Goal: Transaction & Acquisition: Purchase product/service

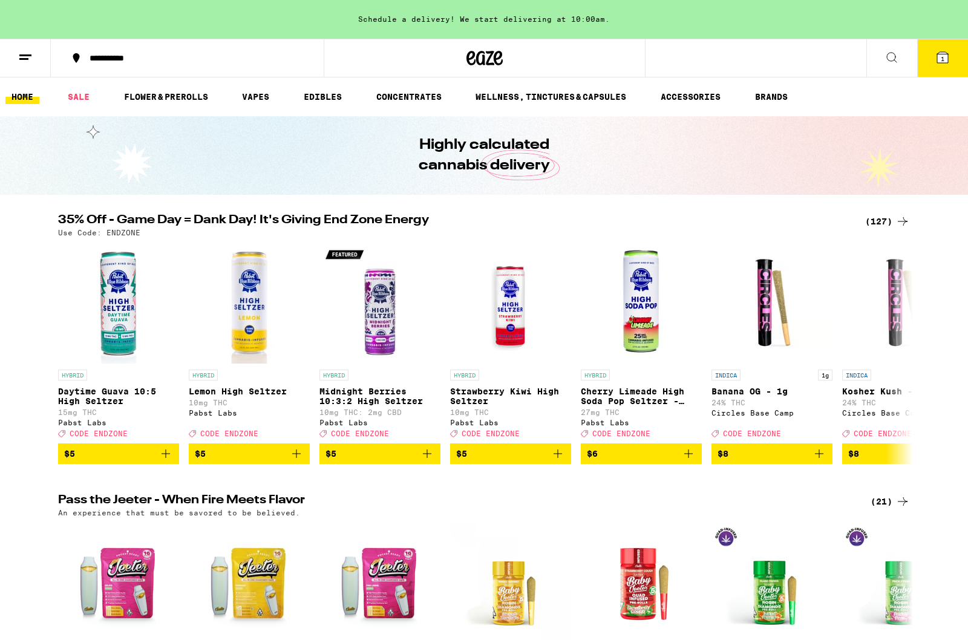
click at [77, 103] on link "SALE" at bounding box center [79, 97] width 34 height 15
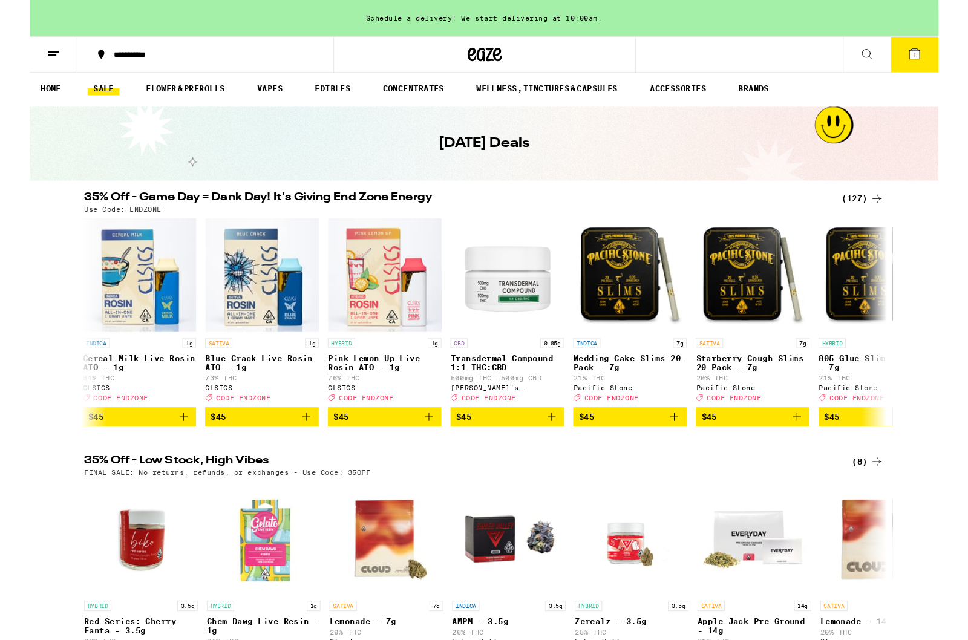
scroll to position [0, 14767]
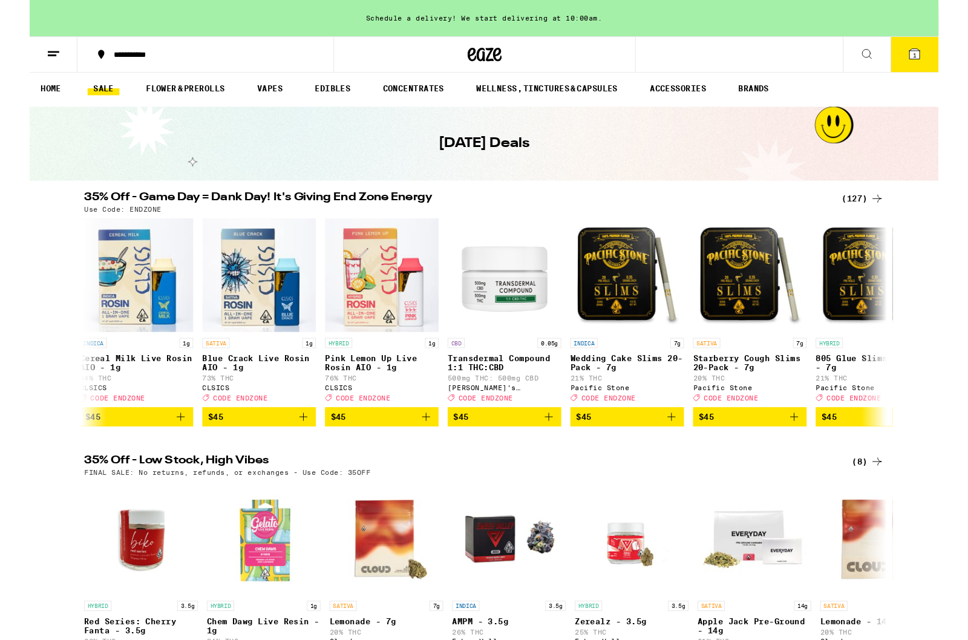
click at [890, 499] on div "(8)" at bounding box center [893, 491] width 34 height 15
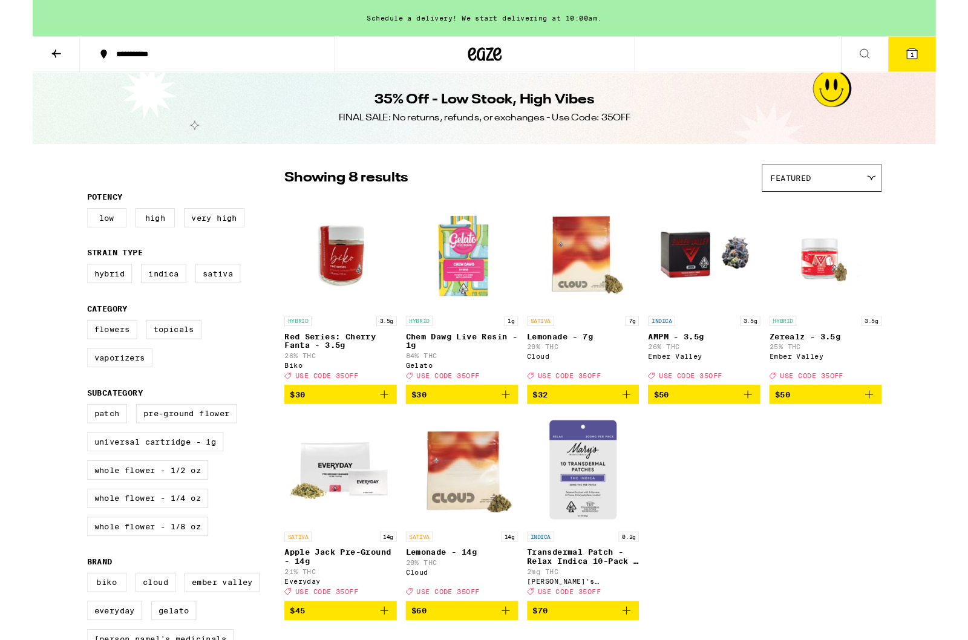
scroll to position [22, 0]
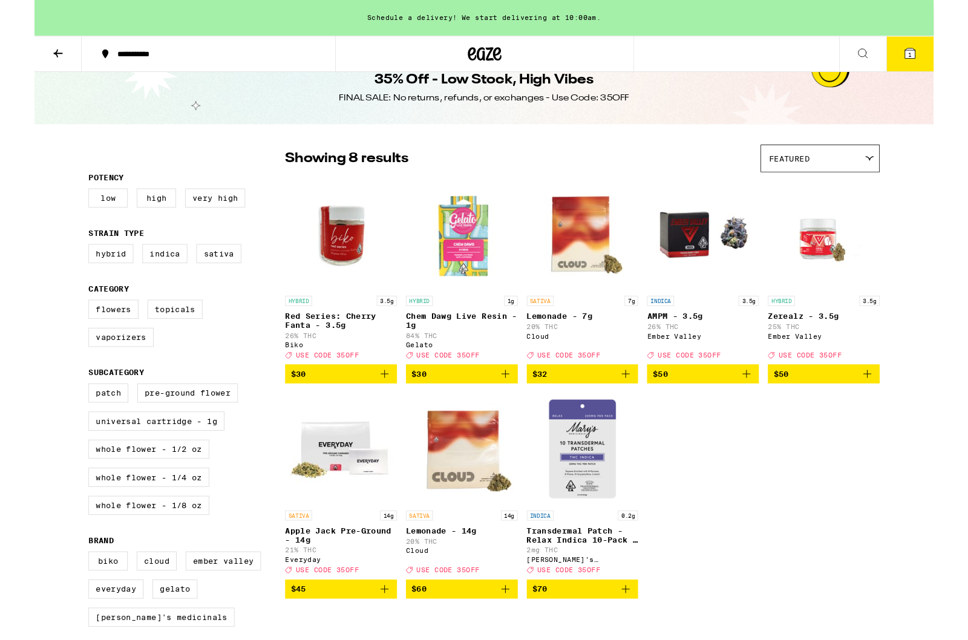
click at [44, 59] on button at bounding box center [25, 58] width 51 height 38
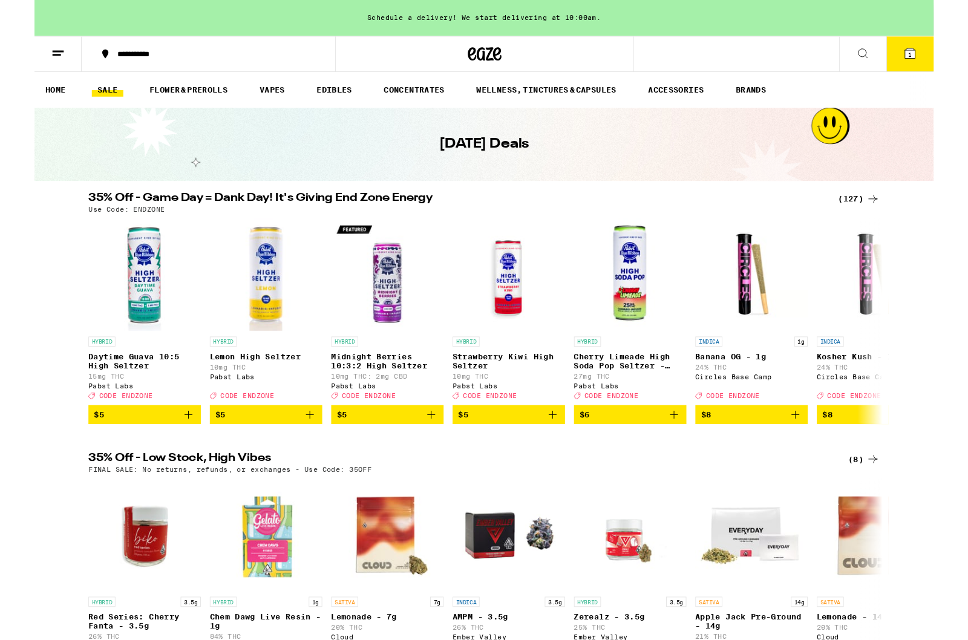
click at [893, 214] on div "(127)" at bounding box center [887, 214] width 45 height 15
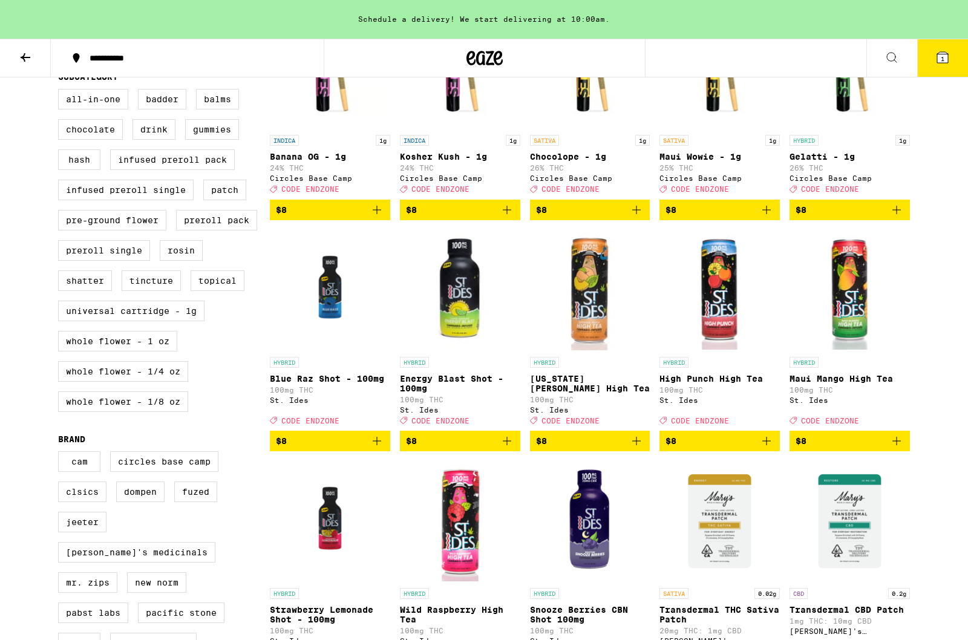
scroll to position [429, 0]
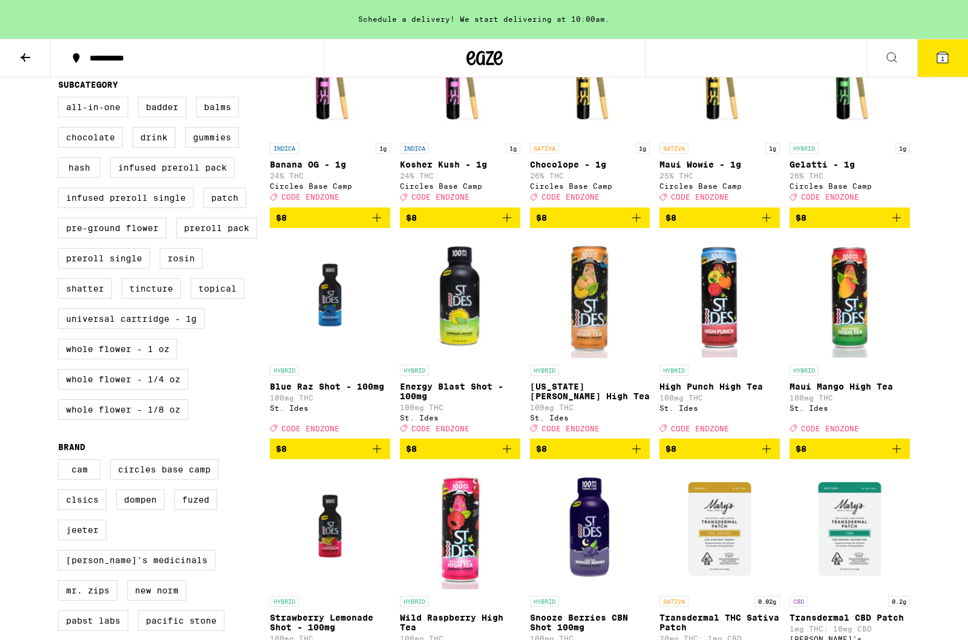
click at [145, 359] on label "Whole Flower - 1 oz" at bounding box center [117, 349] width 119 height 21
click at [61, 99] on input "Whole Flower - 1 oz" at bounding box center [60, 99] width 1 height 1
checkbox input "true"
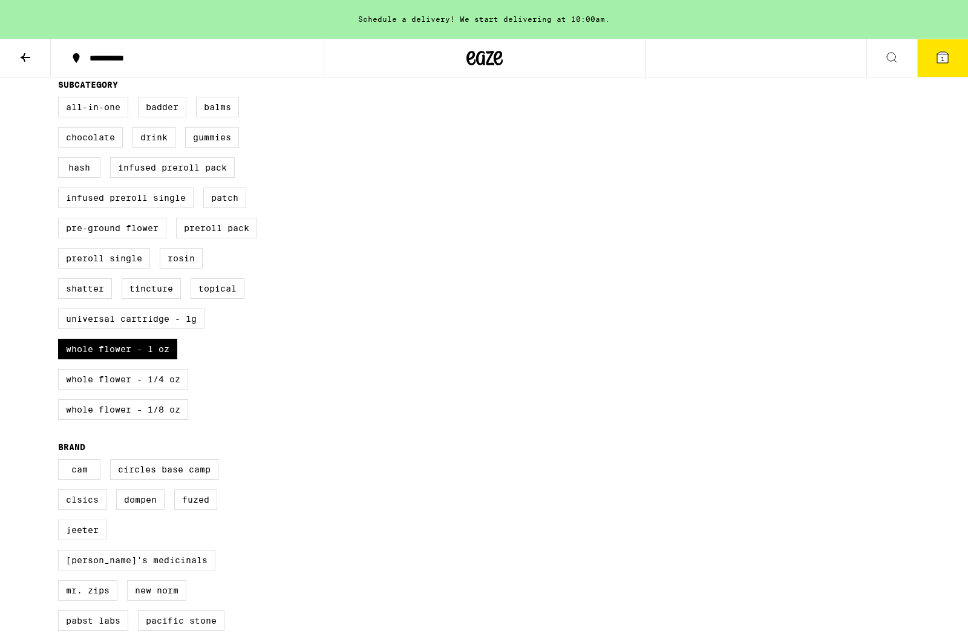
click at [143, 389] on label "Whole Flower - 1/4 oz" at bounding box center [123, 379] width 130 height 21
click at [61, 99] on input "Whole Flower - 1/4 oz" at bounding box center [60, 99] width 1 height 1
checkbox input "true"
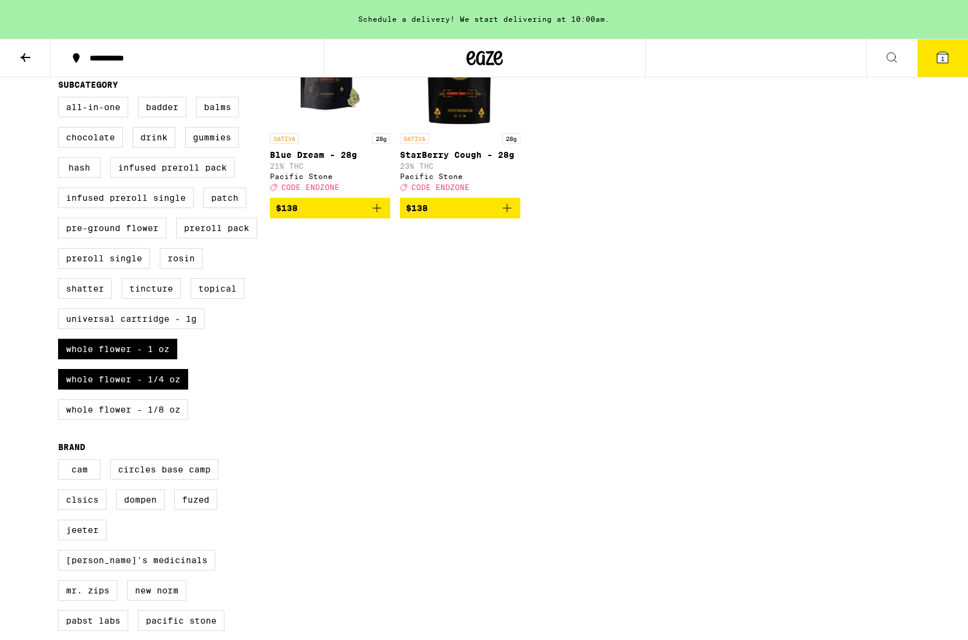
click at [147, 359] on label "Whole Flower - 1 oz" at bounding box center [117, 349] width 119 height 21
click at [61, 99] on input "Whole Flower - 1 oz" at bounding box center [60, 99] width 1 height 1
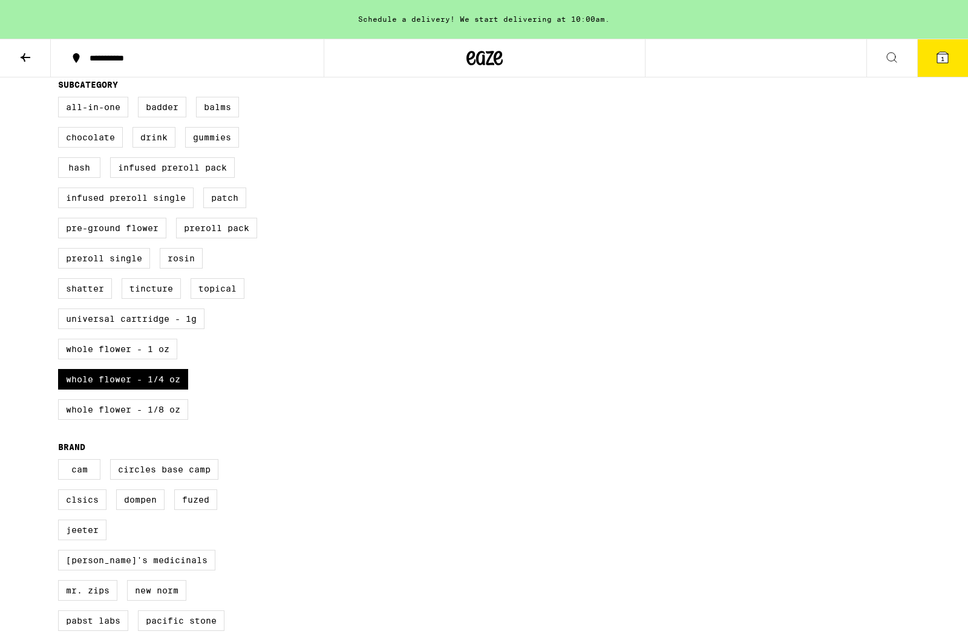
click at [172, 359] on label "Whole Flower - 1 oz" at bounding box center [117, 349] width 119 height 21
click at [61, 99] on input "Whole Flower - 1 oz" at bounding box center [60, 99] width 1 height 1
checkbox input "true"
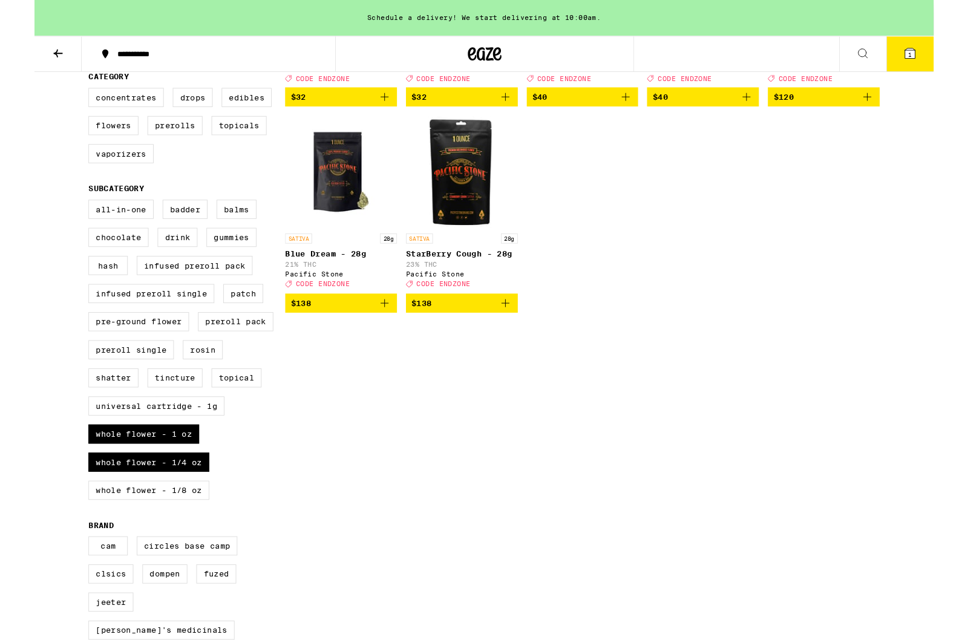
scroll to position [309, 0]
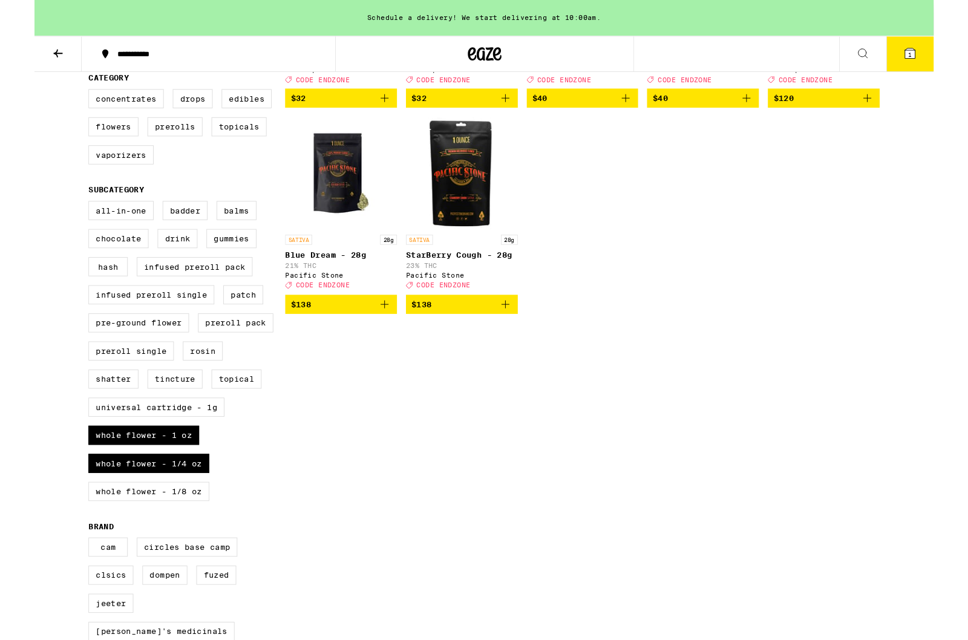
click at [174, 509] on label "Whole Flower - 1/4 oz" at bounding box center [123, 499] width 130 height 21
click at [61, 219] on input "Whole Flower - 1/4 oz" at bounding box center [60, 218] width 1 height 1
checkbox input "false"
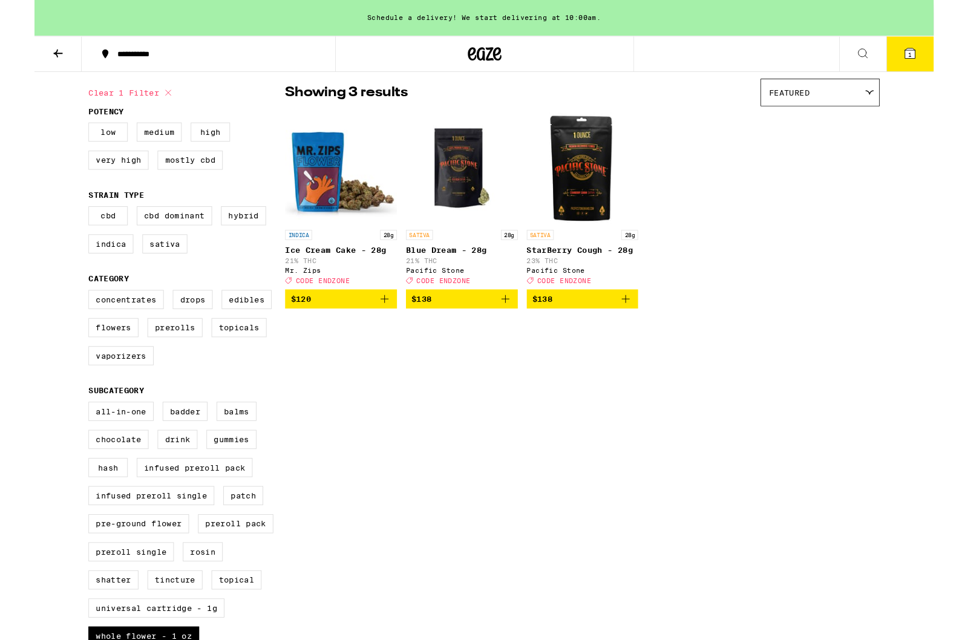
scroll to position [94, 0]
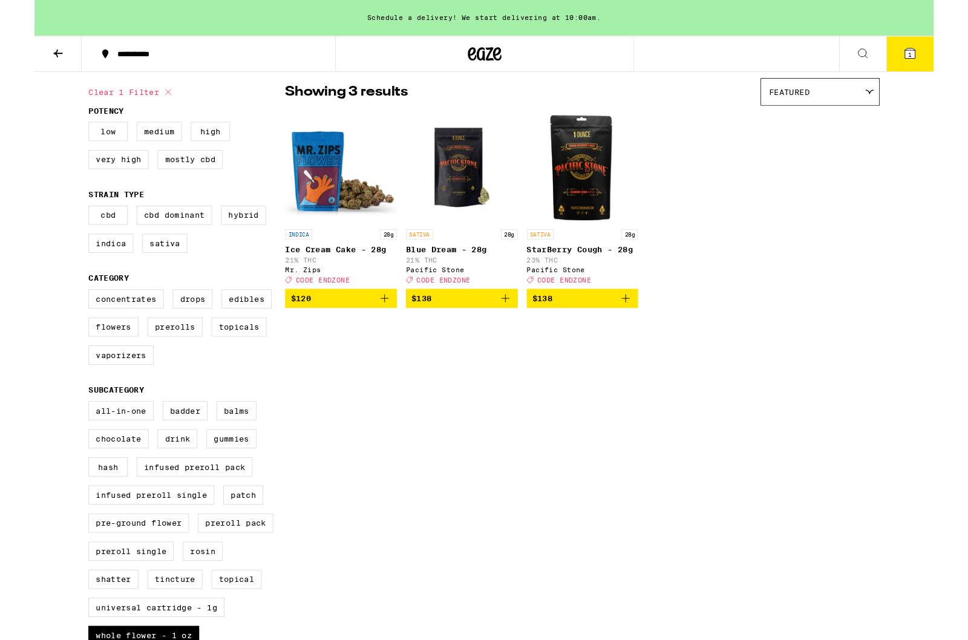
click at [509, 328] on icon "Add to bag" at bounding box center [507, 321] width 15 height 15
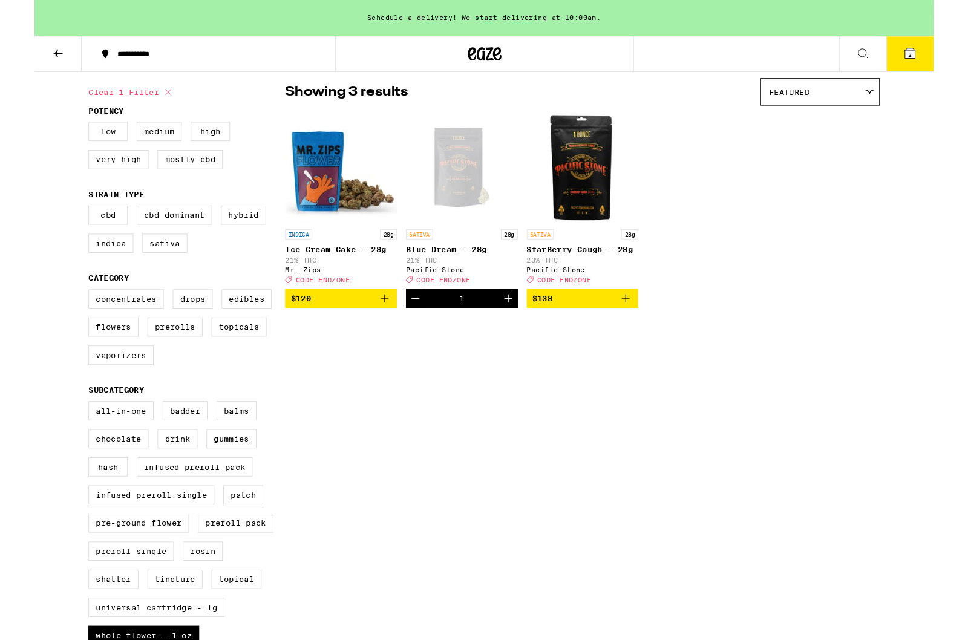
click at [411, 328] on icon "Decrement" at bounding box center [410, 321] width 15 height 15
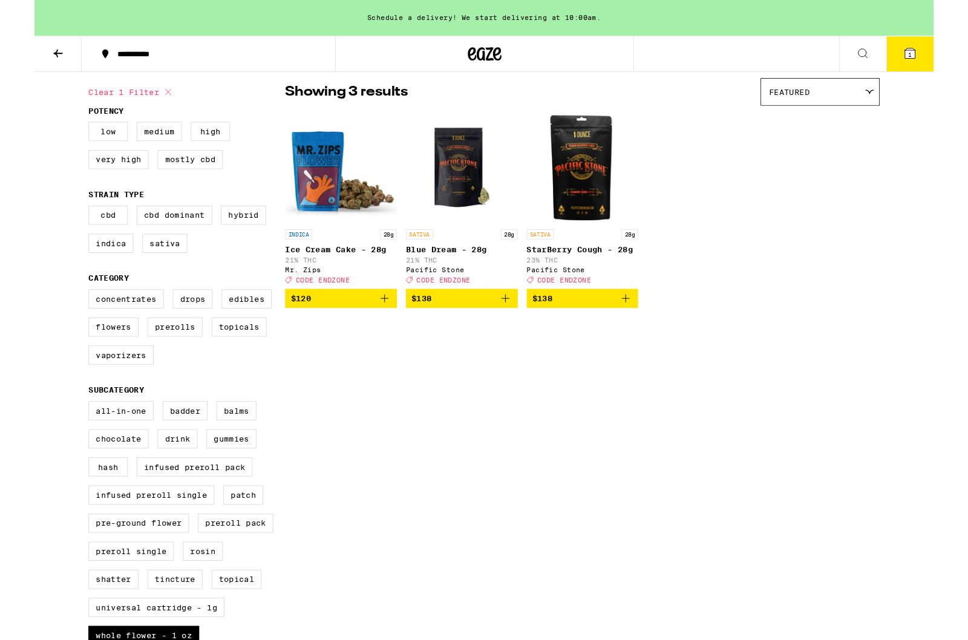
click at [638, 331] on button "$138" at bounding box center [590, 321] width 120 height 21
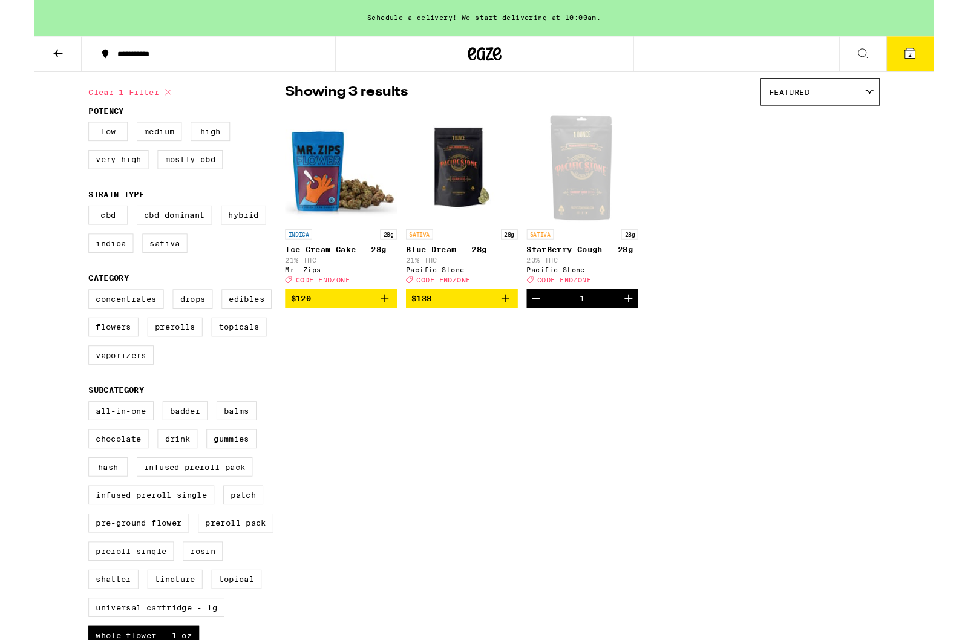
click at [484, 448] on div "Clear 1 filter Potency Low Medium High Very High Mostly CBD Strain Type CBD CBD…" at bounding box center [483, 575] width 871 height 1002
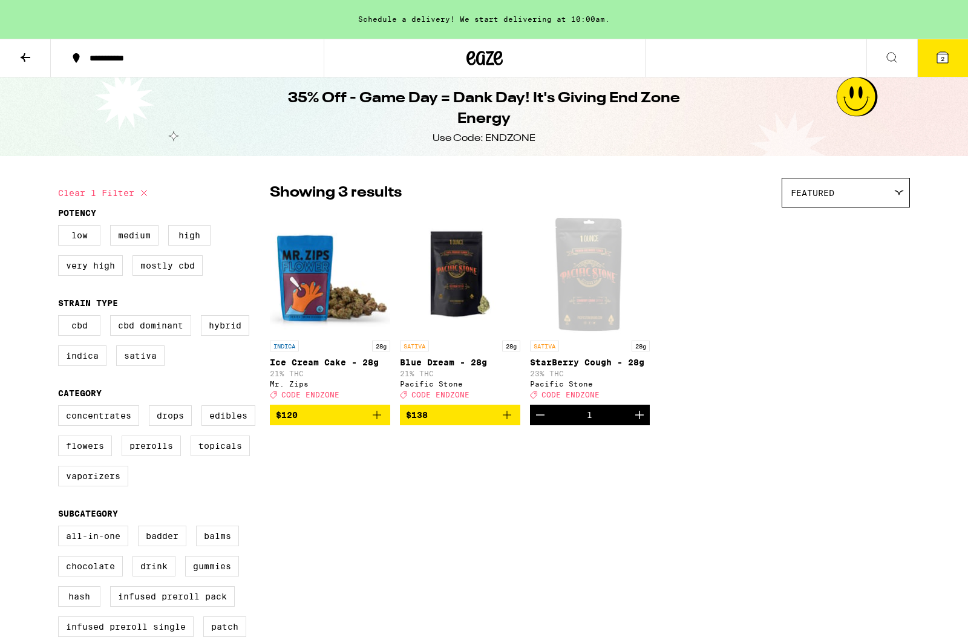
click at [948, 59] on icon at bounding box center [942, 57] width 11 height 11
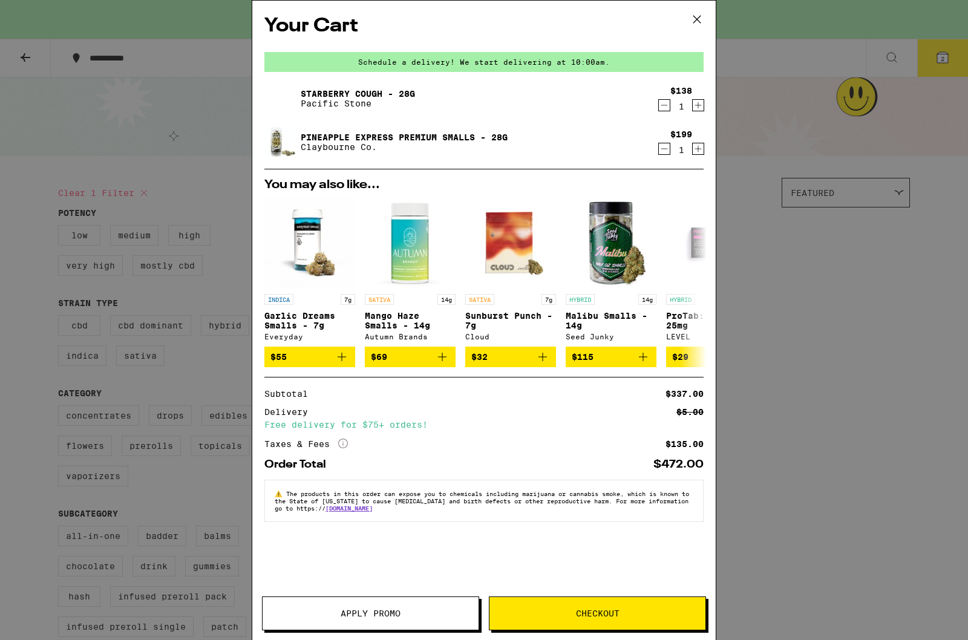
click at [662, 163] on div "StarBerry Cough - 28g Pacific Stone $138 1 Pineapple Express Premium Smalls - 2…" at bounding box center [483, 125] width 439 height 87
click at [662, 154] on icon "Decrement" at bounding box center [664, 149] width 11 height 15
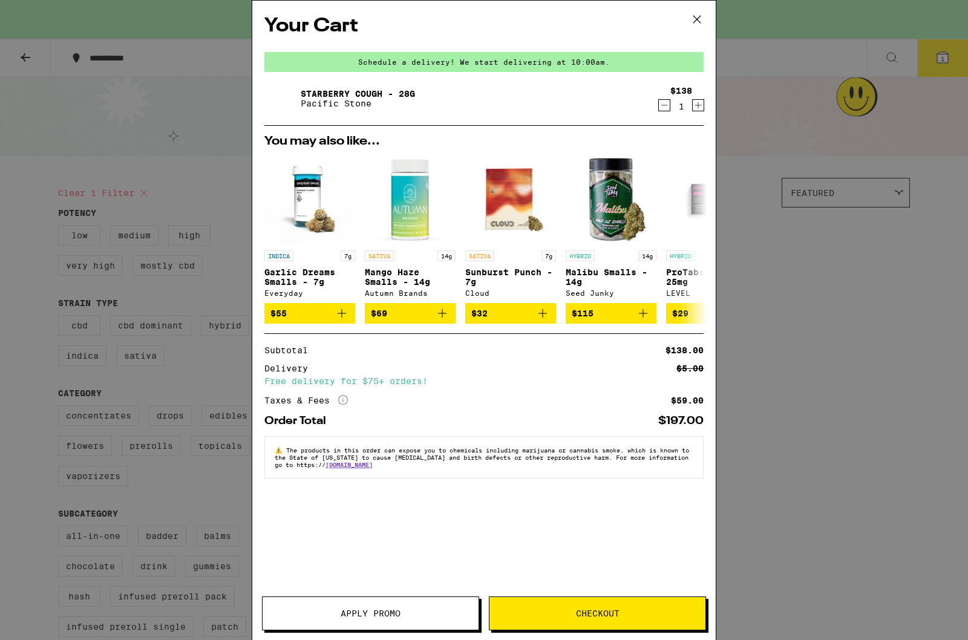
scroll to position [0, -1]
click at [412, 614] on span "Apply Promo" at bounding box center [370, 613] width 216 height 8
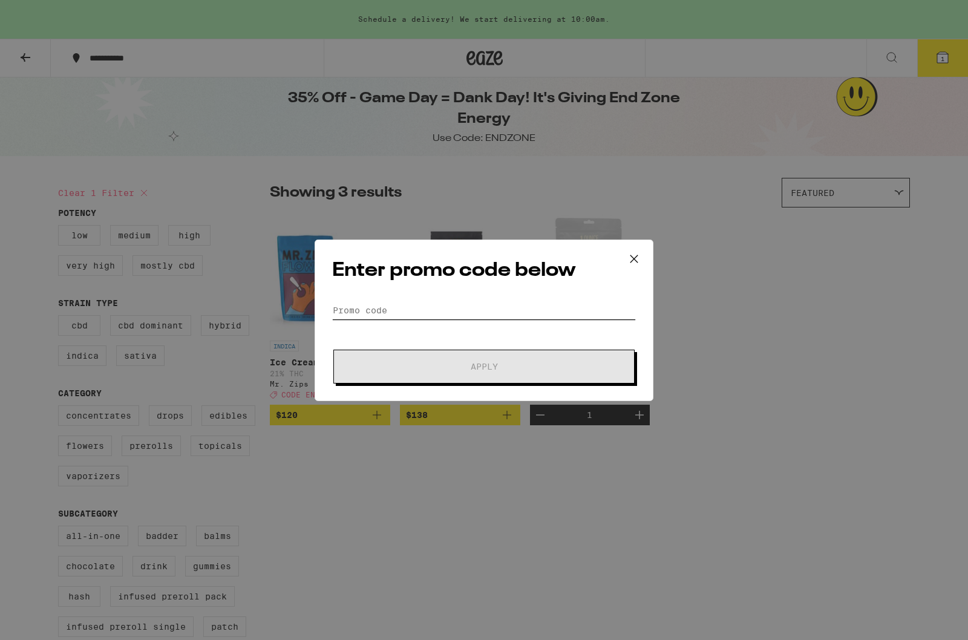
click at [521, 318] on input "Promo Code" at bounding box center [484, 310] width 304 height 18
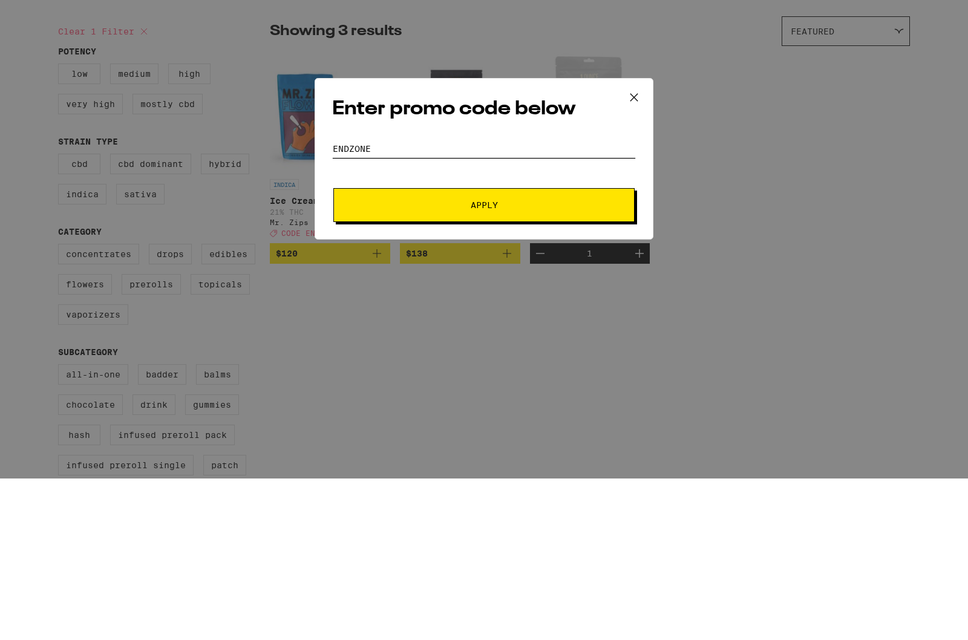
type input "Endzone"
click at [598, 350] on button "Apply" at bounding box center [483, 367] width 301 height 34
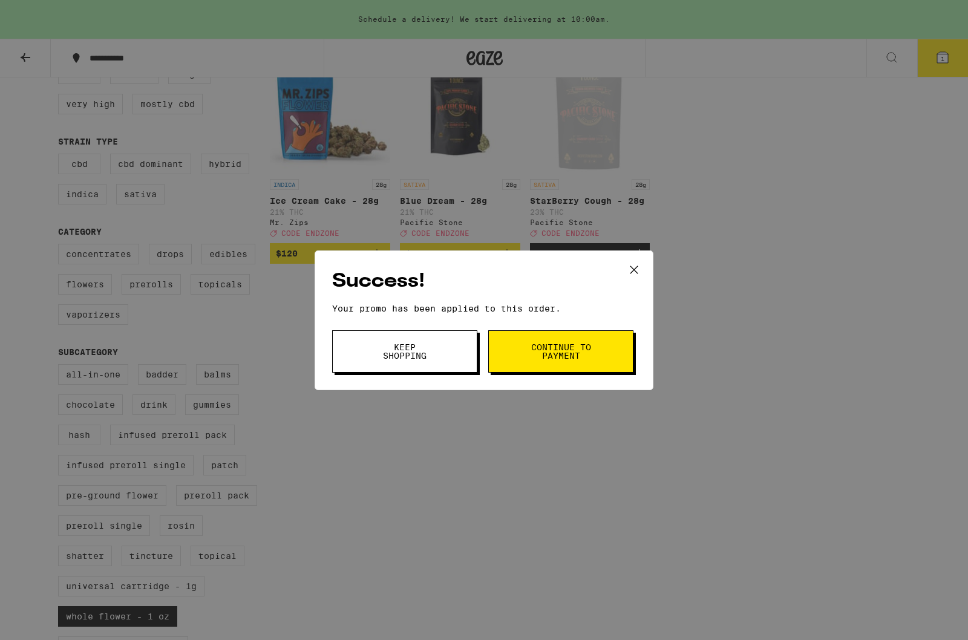
click at [592, 354] on button "Continue to payment" at bounding box center [560, 351] width 145 height 42
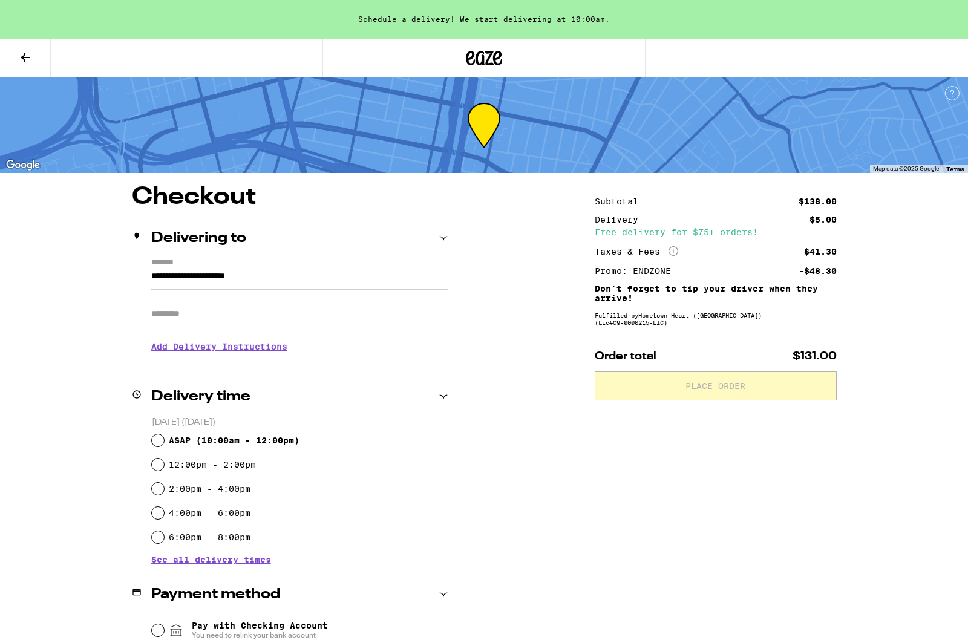
click at [170, 440] on span "ASAP ( 10:00am - 12:00pm )" at bounding box center [234, 440] width 131 height 10
click at [164, 440] on input "ASAP ( 10:00am - 12:00pm )" at bounding box center [158, 440] width 12 height 12
radio input "true"
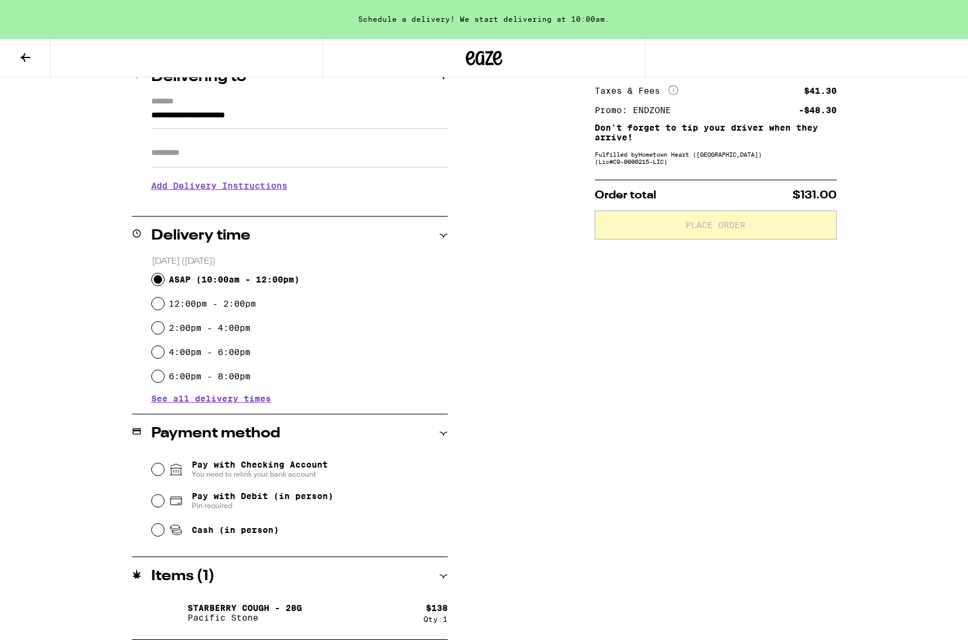
scroll to position [161, 0]
click at [172, 504] on icon at bounding box center [176, 501] width 11 height 8
click at [164, 504] on input "Pay with Debit (in person) Pin required" at bounding box center [158, 501] width 12 height 12
radio input "true"
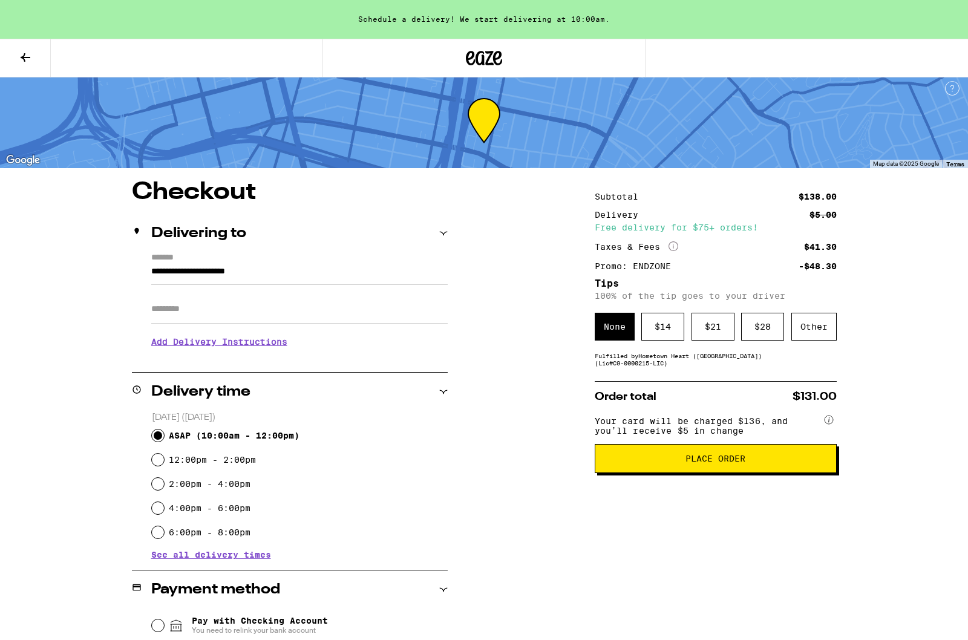
scroll to position [0, 0]
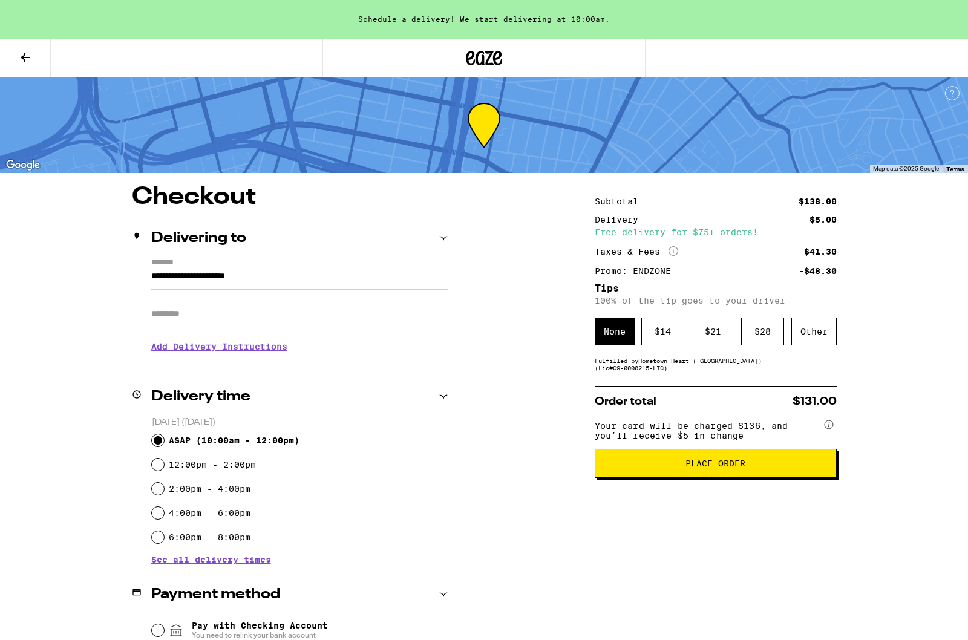
click at [791, 478] on button "Place Order" at bounding box center [716, 463] width 242 height 29
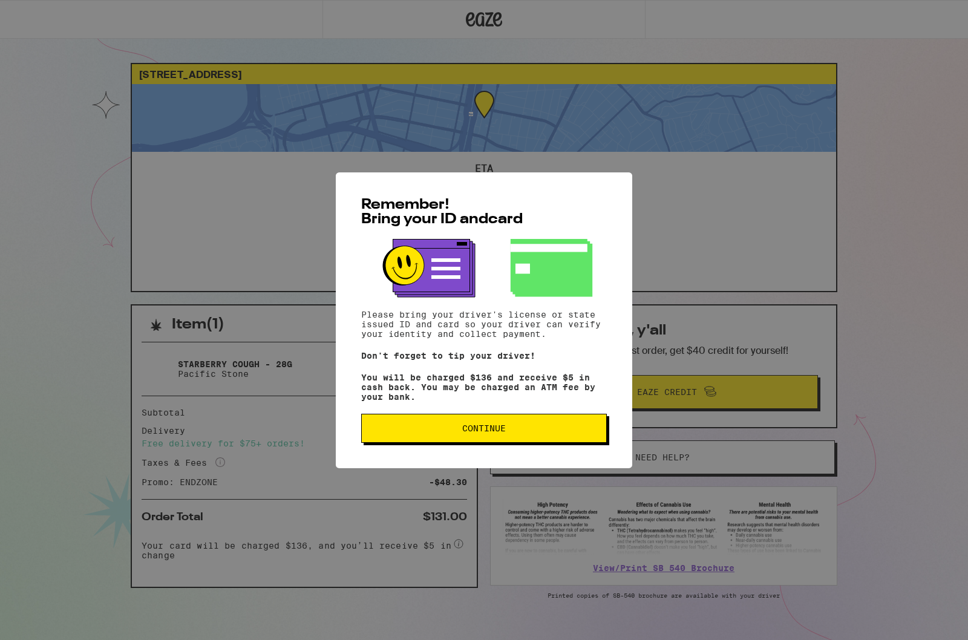
click at [577, 429] on button "Continue" at bounding box center [484, 428] width 246 height 29
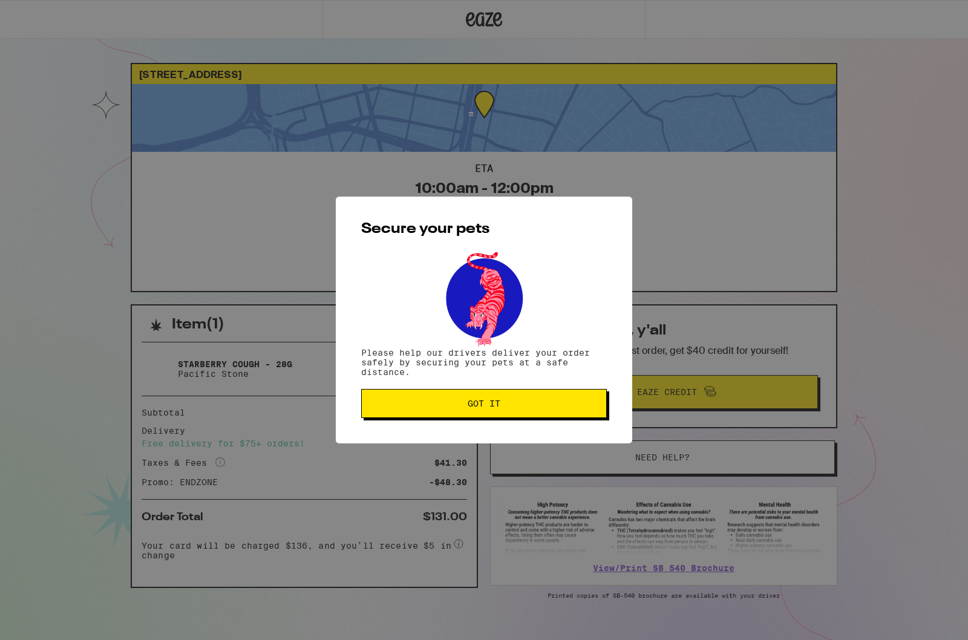
click at [560, 406] on span "Got it" at bounding box center [483, 403] width 225 height 8
